Goal: Check status: Check status

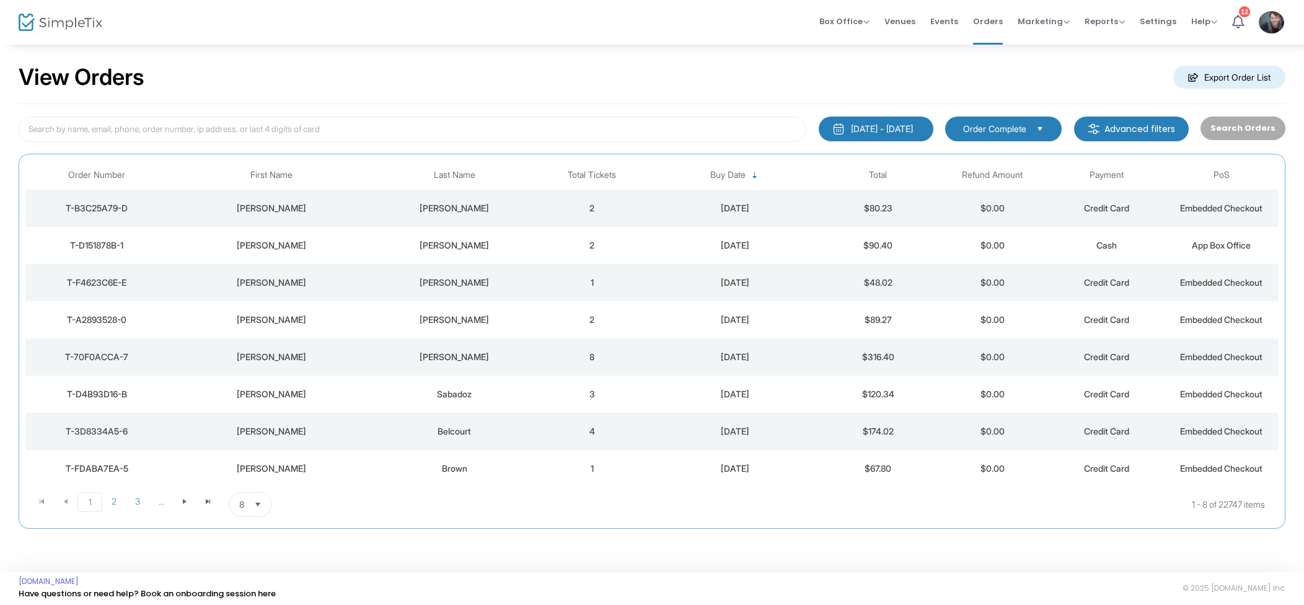
click at [664, 219] on td "[DATE]" at bounding box center [735, 208] width 172 height 37
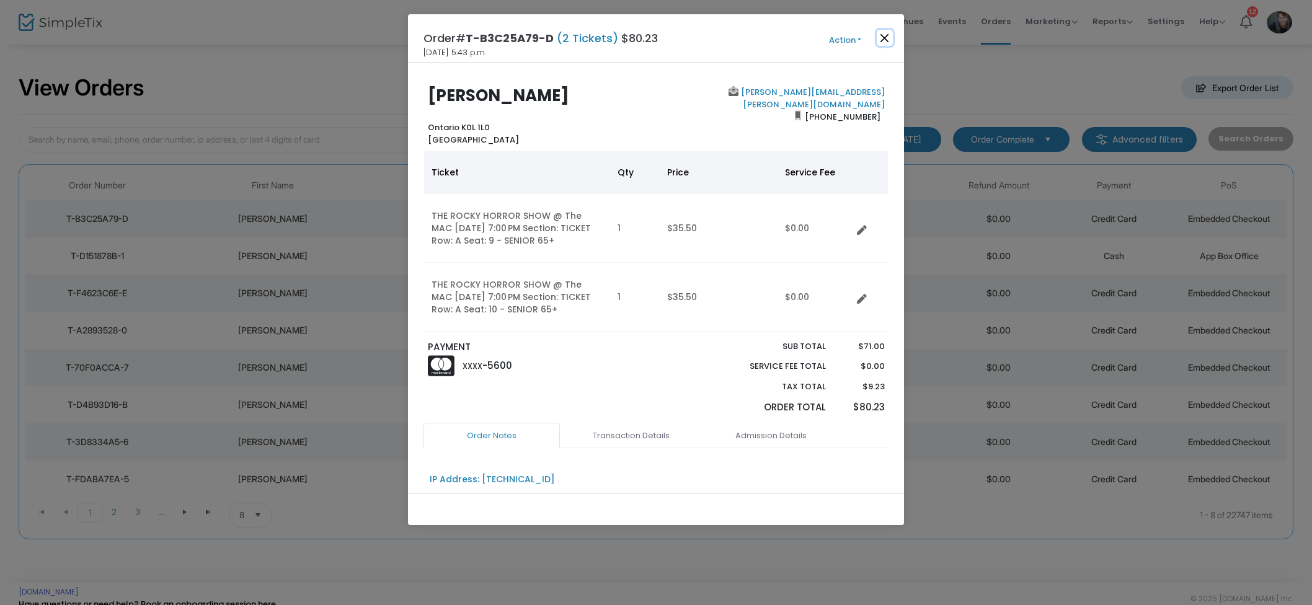
click at [884, 43] on button "Close" at bounding box center [884, 38] width 16 height 16
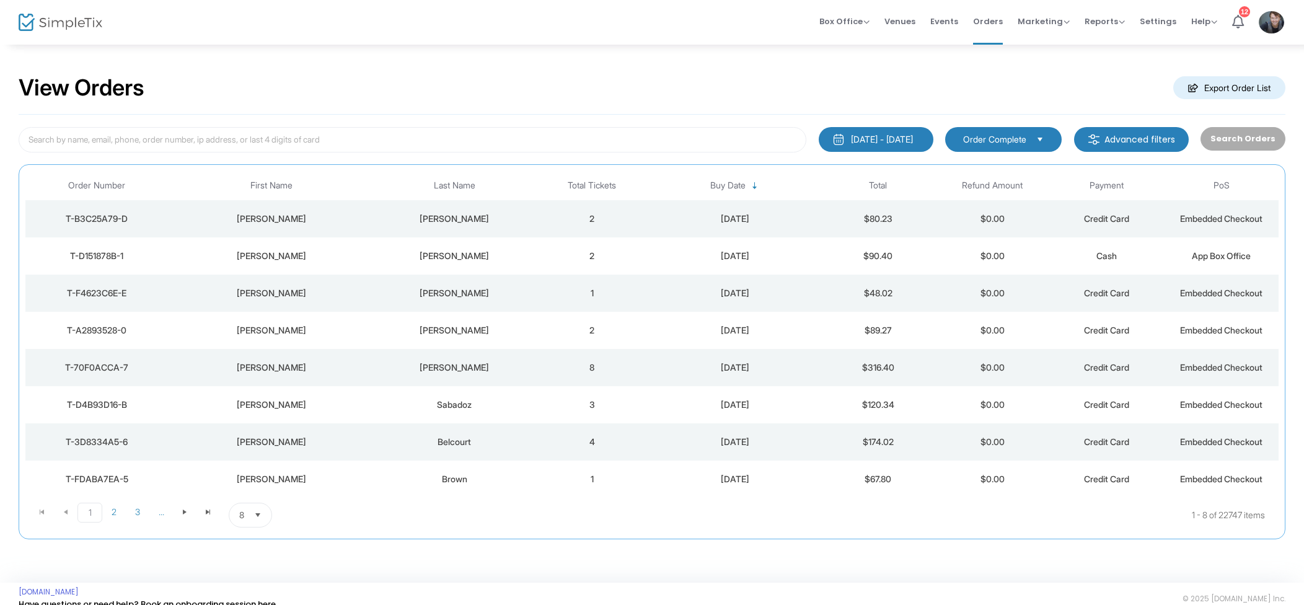
click at [672, 206] on td "[DATE]" at bounding box center [735, 218] width 172 height 37
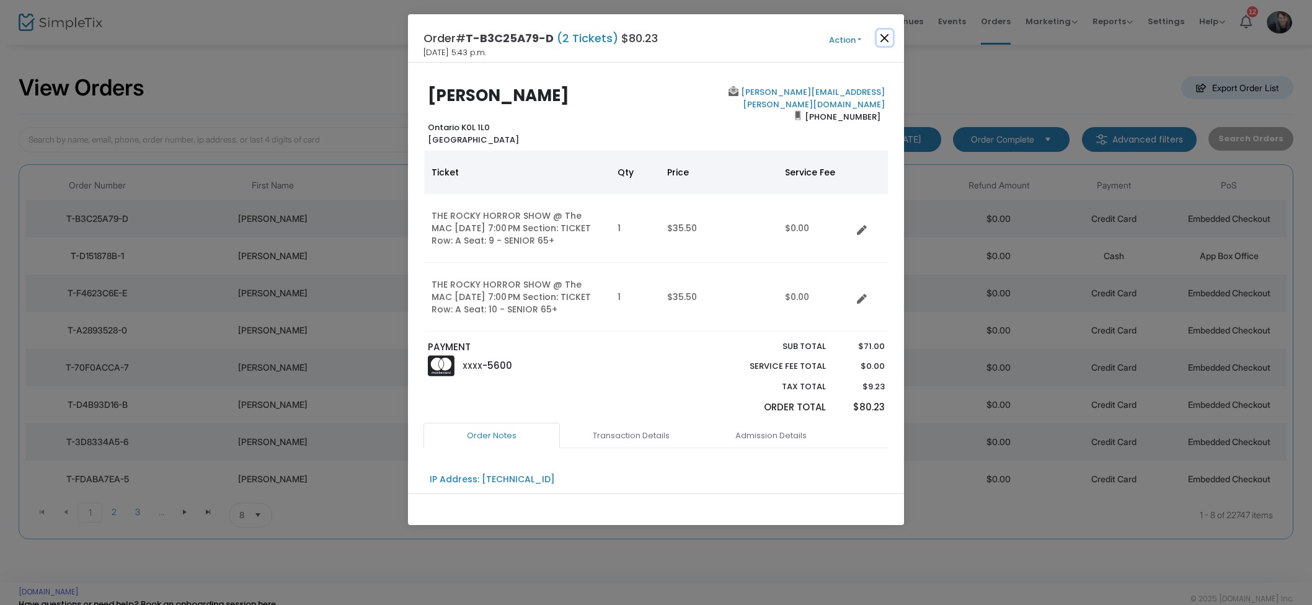
click at [883, 43] on button "Close" at bounding box center [884, 38] width 16 height 16
